Goal: Task Accomplishment & Management: Complete application form

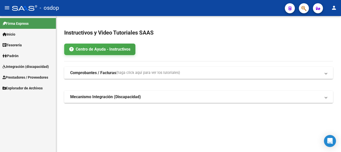
click at [26, 75] on span "Prestadores / Proveedores" at bounding box center [26, 78] width 46 height 6
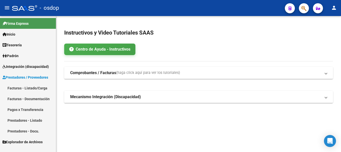
click at [29, 89] on link "Facturas - Listado/Carga" at bounding box center [28, 88] width 56 height 11
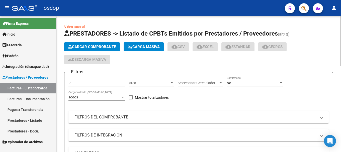
click at [97, 47] on span "Cargar Comprobante" at bounding box center [92, 47] width 48 height 5
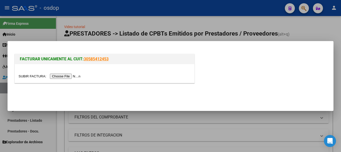
click at [69, 76] on input "file" at bounding box center [50, 76] width 63 height 5
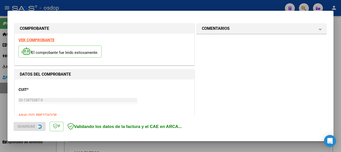
scroll to position [125, 0]
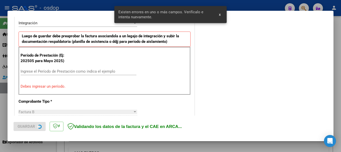
click at [81, 72] on input "Ingrese el Período de Prestación como indica el ejemplo" at bounding box center [79, 71] width 116 height 5
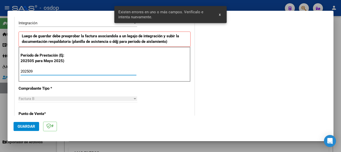
type input "202509"
click at [23, 111] on span "Guardar" at bounding box center [27, 126] width 18 height 5
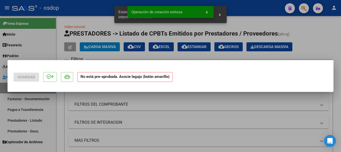
scroll to position [0, 0]
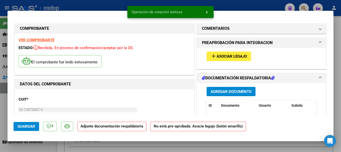
click at [200, 90] on span "Agregar Documento" at bounding box center [230, 91] width 41 height 5
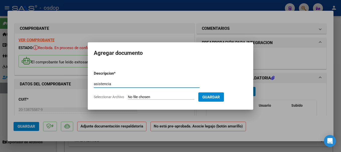
type input "asistencia"
click at [152, 98] on input "Seleccionar Archivo" at bounding box center [161, 97] width 66 height 5
type input "C:\fakepath\ASISTENCIA [PERSON_NAME] 09.pdf"
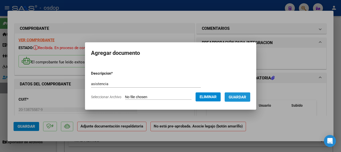
click at [200, 101] on button "Guardar" at bounding box center [238, 96] width 26 height 9
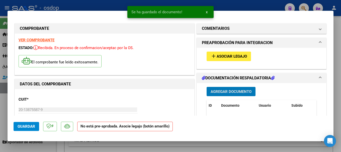
click at [200, 55] on span "Asociar Legajo" at bounding box center [231, 56] width 30 height 5
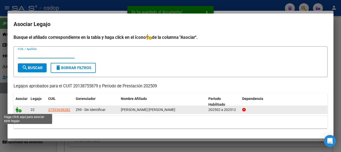
click at [17, 110] on icon at bounding box center [19, 110] width 6 height 6
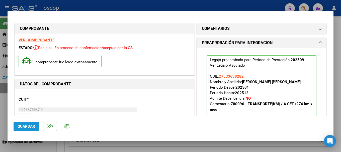
click at [29, 111] on span "Guardar" at bounding box center [27, 126] width 18 height 5
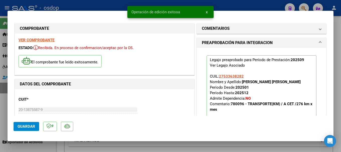
click at [79, 1] on div at bounding box center [170, 76] width 341 height 152
type input "$ 0,00"
